Goal: Transaction & Acquisition: Register for event/course

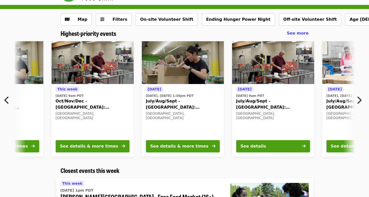
scroll to position [0, 186]
click at [209, 119] on div "Today Today, Sep 29 @ 1:30pm PDT July/Aug/Sept - Portland: Repack/Sort (age 8+)…" at bounding box center [183, 111] width 74 height 50
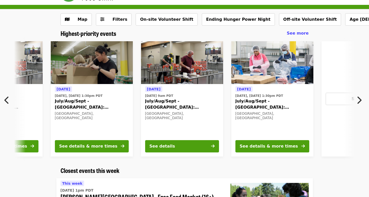
scroll to position [0, 276]
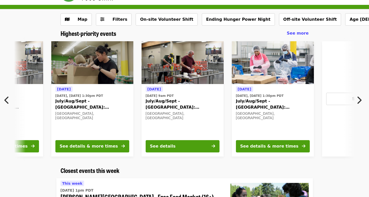
click at [359, 100] on icon "chevron-right icon" at bounding box center [359, 100] width 5 height 10
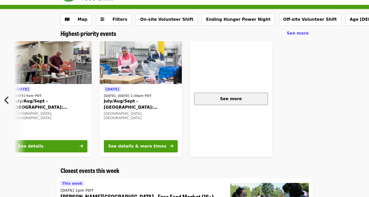
click at [232, 96] on div "See more" at bounding box center [231, 99] width 65 height 6
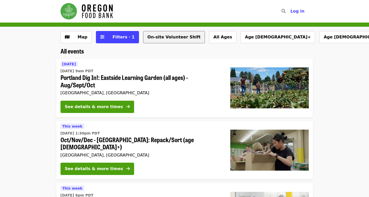
click at [166, 39] on button "On-site Volunteer Shift" at bounding box center [174, 37] width 62 height 12
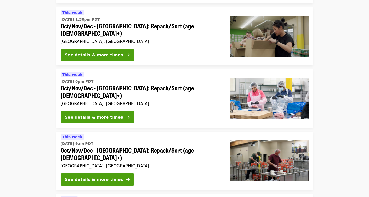
scroll to position [114, 0]
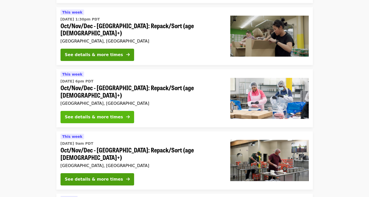
click at [92, 114] on div "See details & more times" at bounding box center [94, 117] width 58 height 6
